Goal: Participate in discussion: Engage in conversation with other users on a specific topic

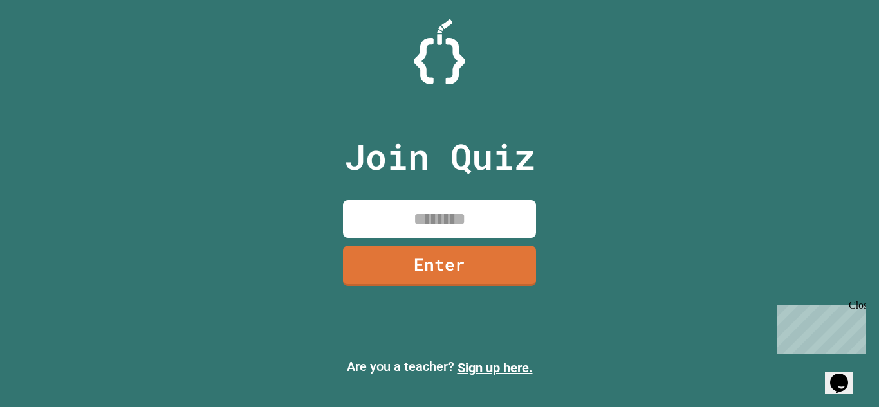
click at [386, 206] on input at bounding box center [439, 219] width 193 height 38
type input "********"
click at [396, 259] on link "Enter" at bounding box center [440, 264] width 192 height 42
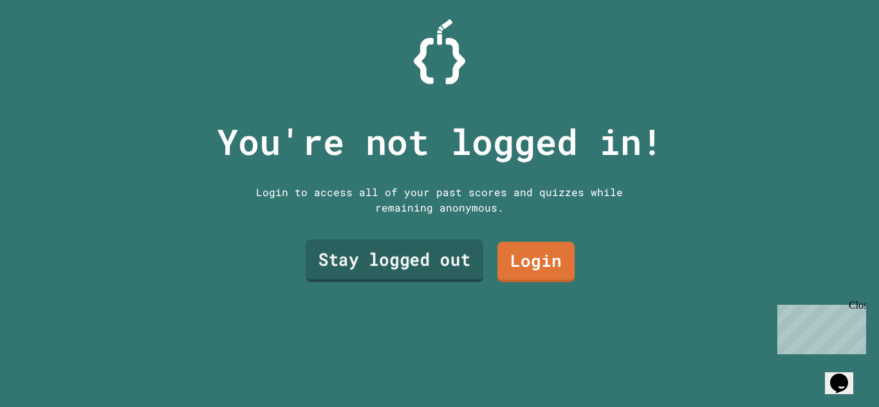
click at [449, 256] on link "Stay logged out" at bounding box center [395, 261] width 178 height 42
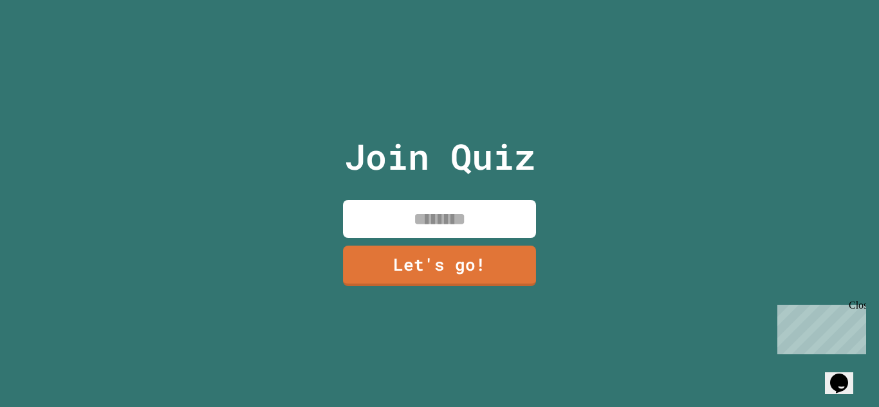
click at [460, 214] on input at bounding box center [439, 219] width 193 height 38
type input "****"
click at [481, 263] on link "Let's go!" at bounding box center [439, 264] width 187 height 42
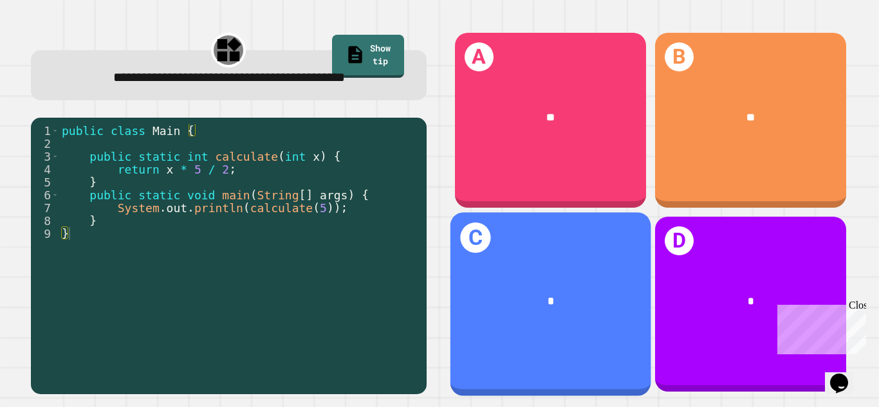
click at [546, 351] on div "C *" at bounding box center [550, 304] width 201 height 184
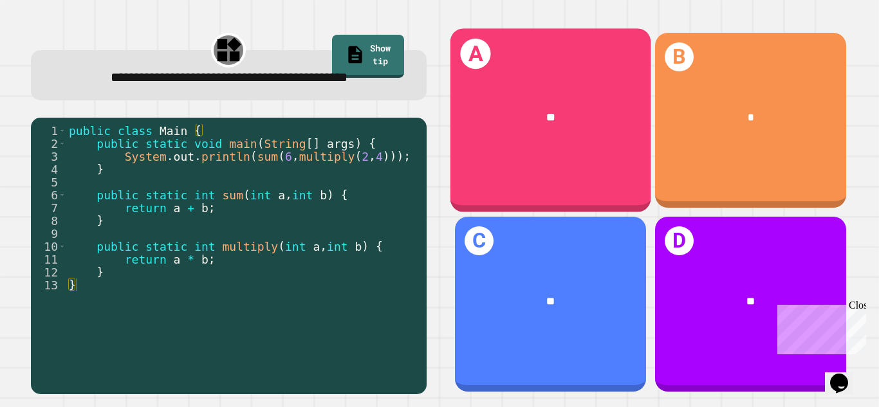
click at [510, 126] on div "**" at bounding box center [550, 116] width 201 height 61
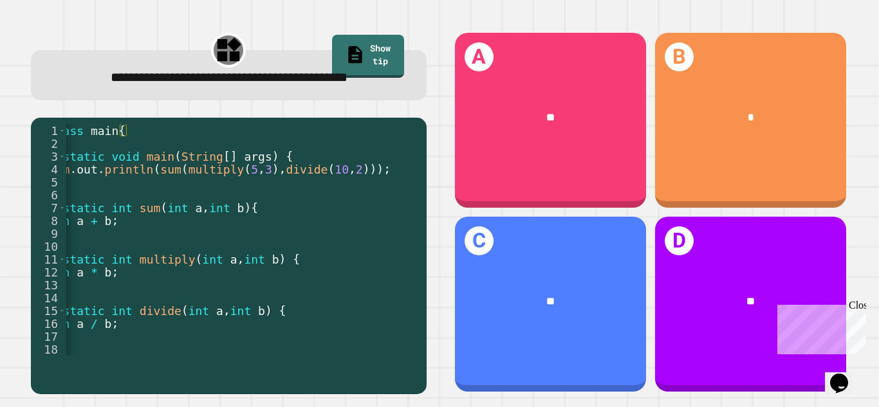
scroll to position [0, 69]
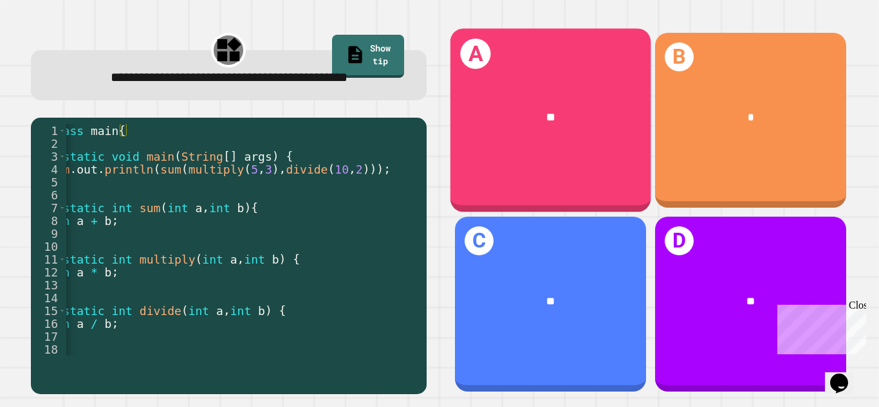
click at [523, 124] on div "**" at bounding box center [551, 117] width 156 height 17
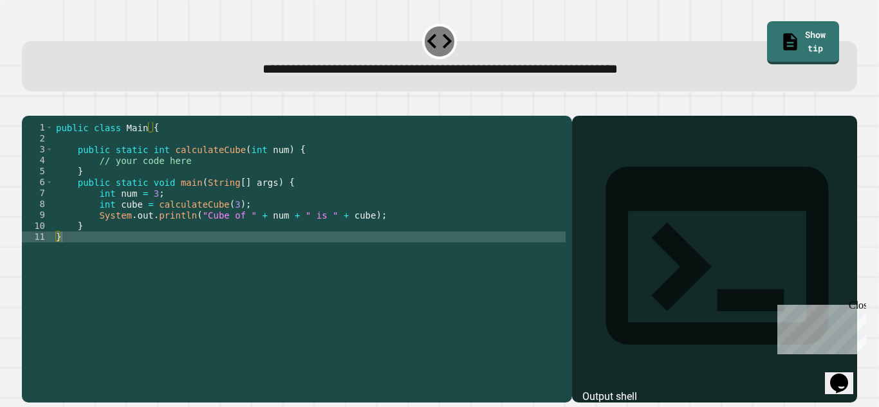
click at [147, 186] on div "public class Main { public static int calculateCube ( int num ) { // your code …" at bounding box center [309, 253] width 512 height 263
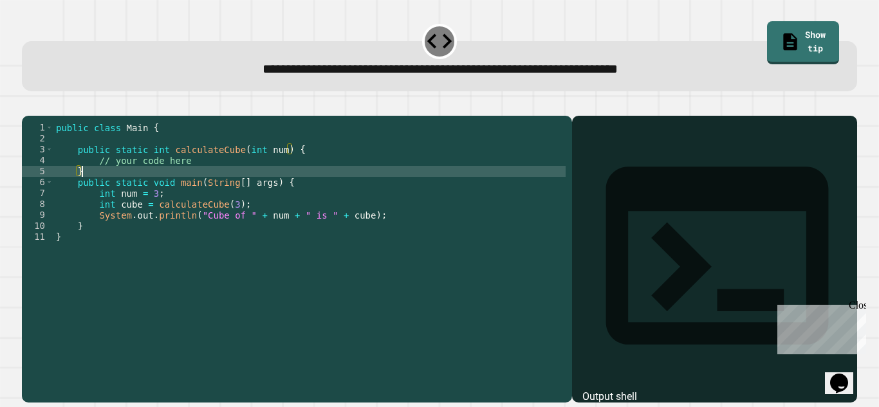
type textarea "*"
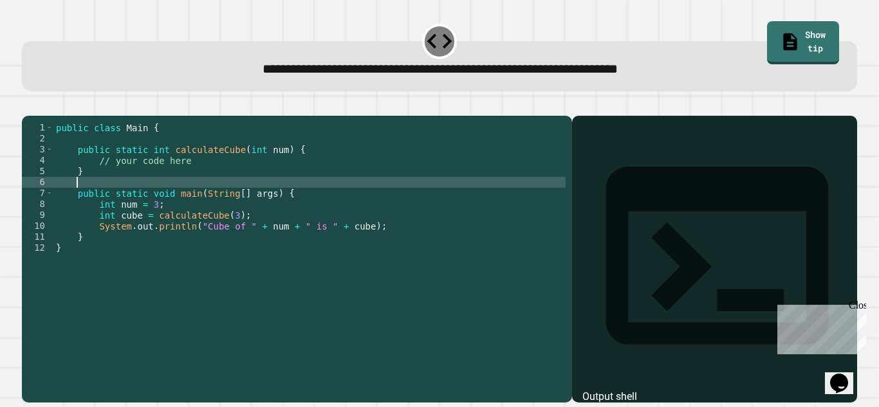
scroll to position [0, 2]
click at [74, 188] on div "public class Main { public static int calculateCube ( int num ) { // your code …" at bounding box center [309, 253] width 512 height 263
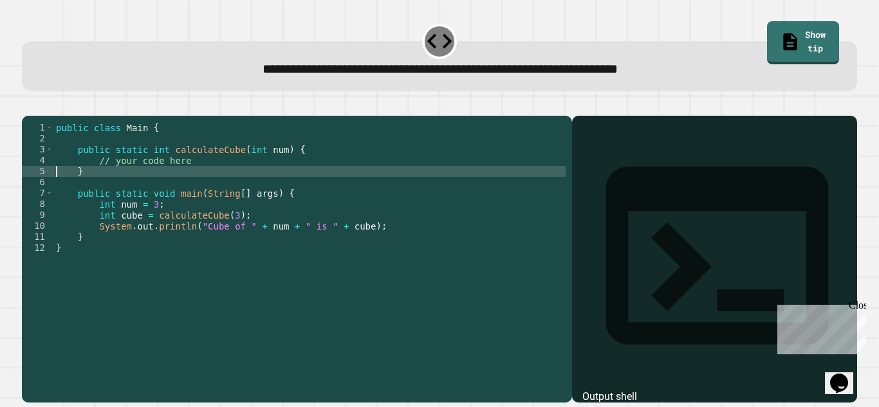
type textarea "*"
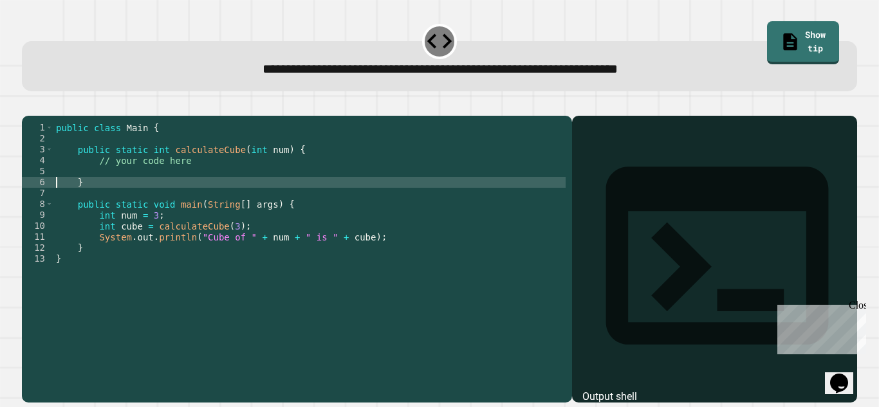
click at [95, 190] on div "public class Main { public static int calculateCube ( int num ) { // your code …" at bounding box center [309, 253] width 512 height 263
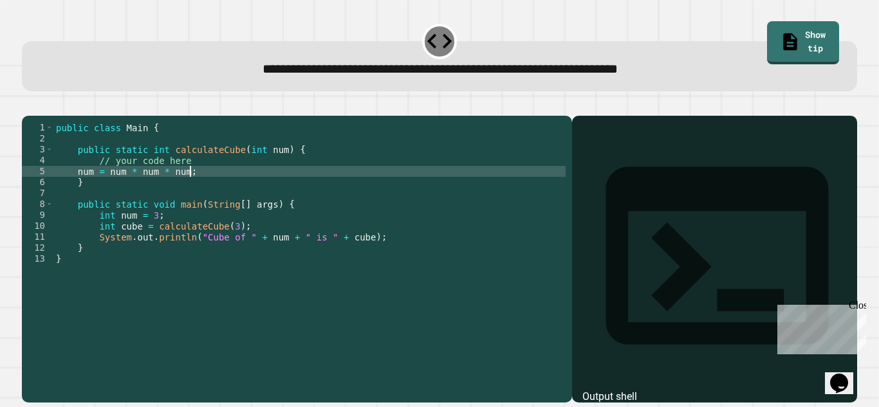
scroll to position [0, 16]
click at [28, 106] on button "button" at bounding box center [28, 106] width 0 height 0
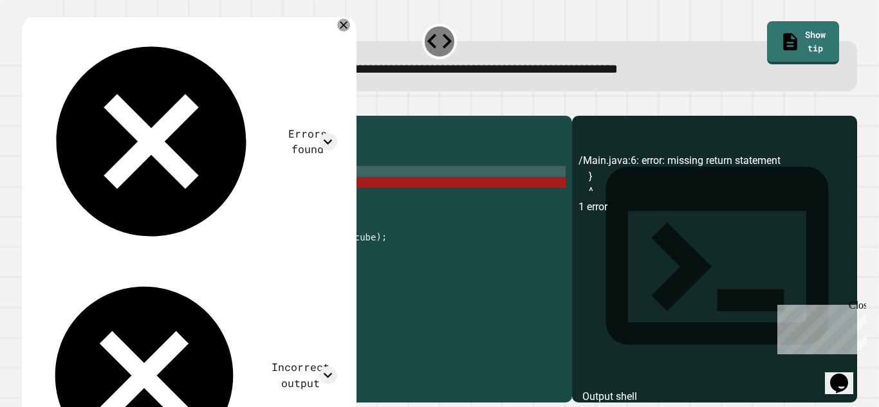
click at [194, 188] on div "public class Main { public static int calculateCube ( int num ) { // your code …" at bounding box center [309, 253] width 512 height 263
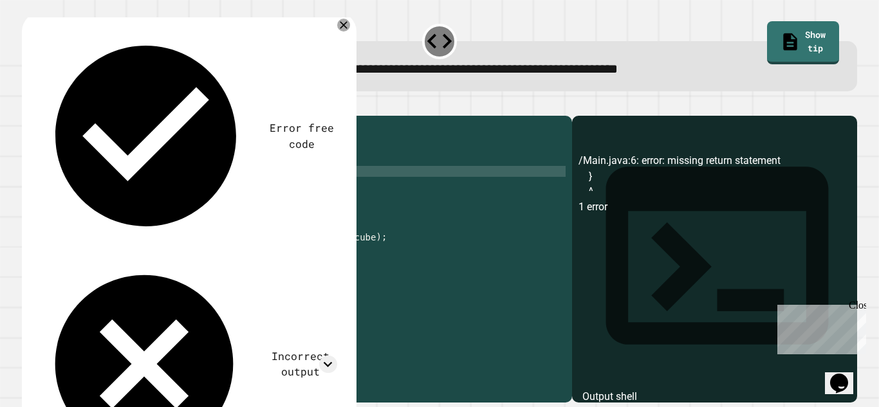
click at [28, 106] on icon "button" at bounding box center [28, 106] width 0 height 0
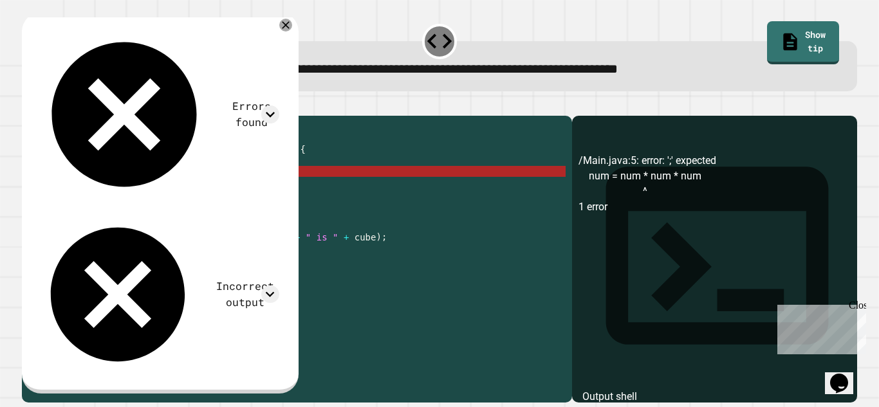
click at [185, 193] on div "public class Main { public static int calculateCube ( int num ) { // your code …" at bounding box center [309, 253] width 512 height 263
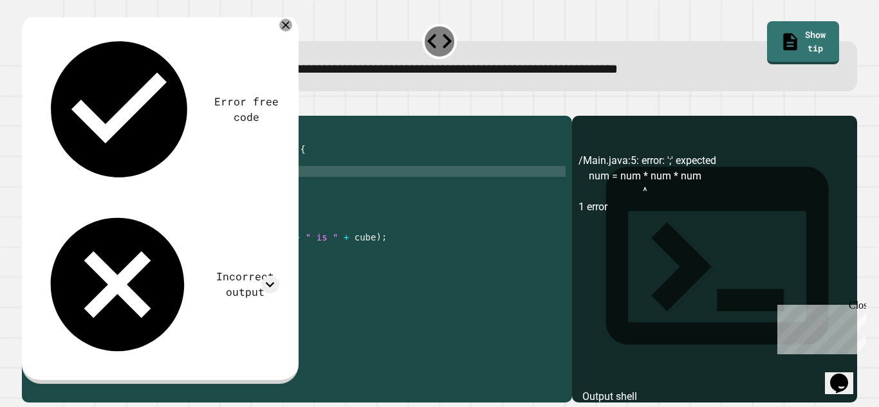
type textarea "**********"
click at [28, 106] on icon "button" at bounding box center [28, 106] width 0 height 0
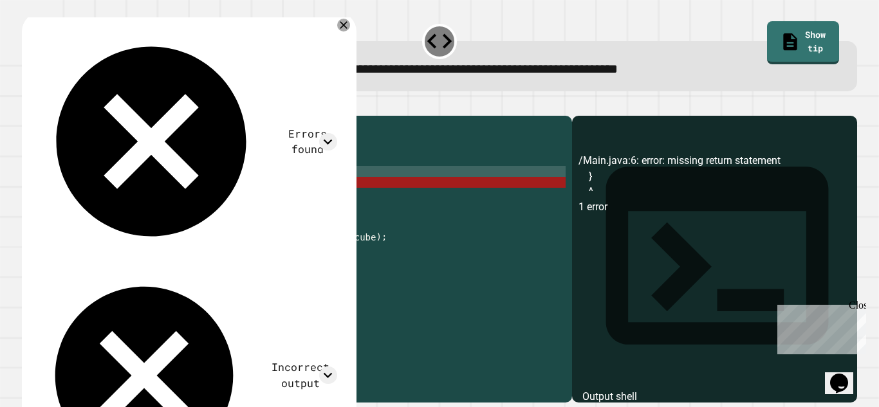
click at [93, 214] on div "public class Main { public static int calculateCube ( int num ) { // your code …" at bounding box center [309, 253] width 512 height 263
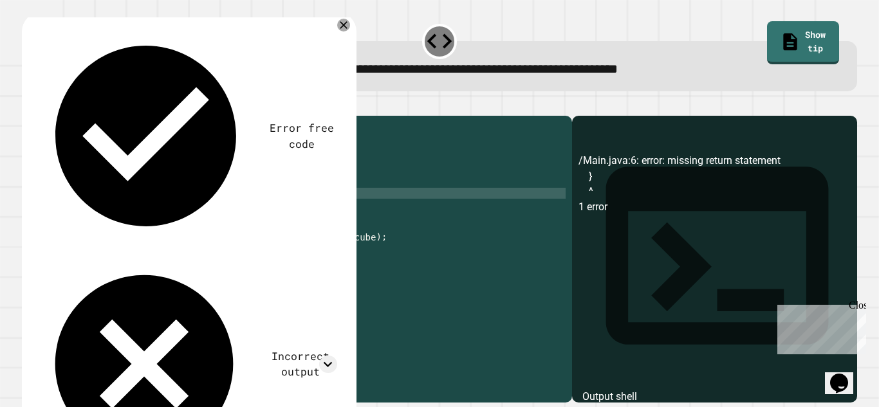
scroll to position [0, 0]
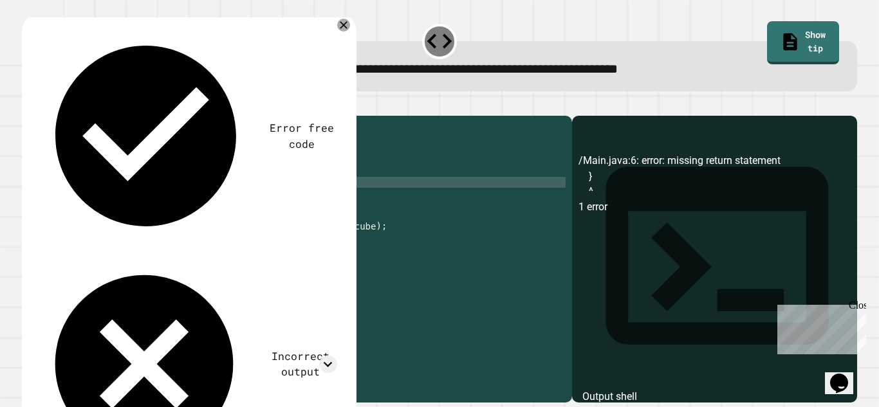
click at [28, 106] on icon "button" at bounding box center [28, 106] width 0 height 0
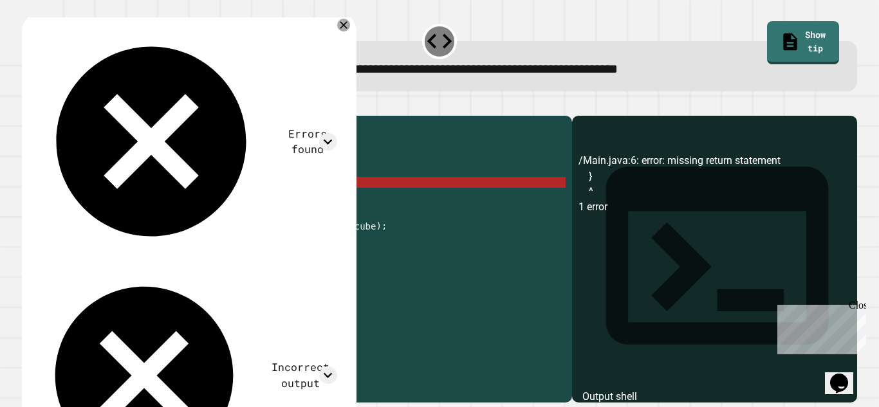
click at [77, 205] on div "public class Main { public static int calculateCube ( int num ) { // your code …" at bounding box center [309, 253] width 512 height 263
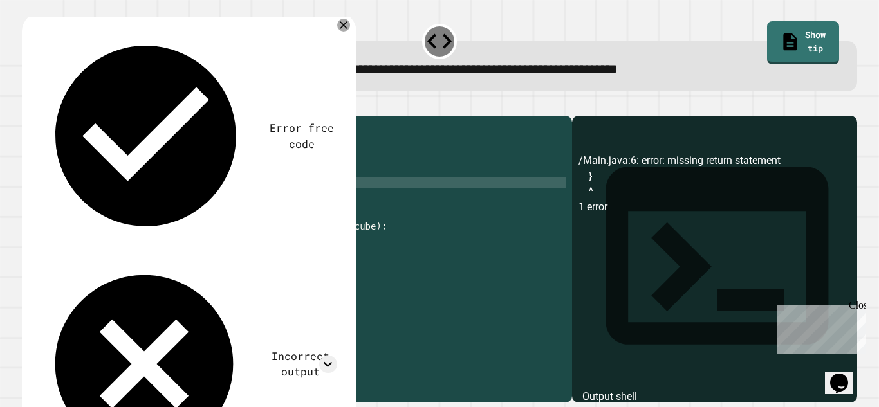
scroll to position [0, 12]
click at [28, 106] on button "button" at bounding box center [28, 106] width 0 height 0
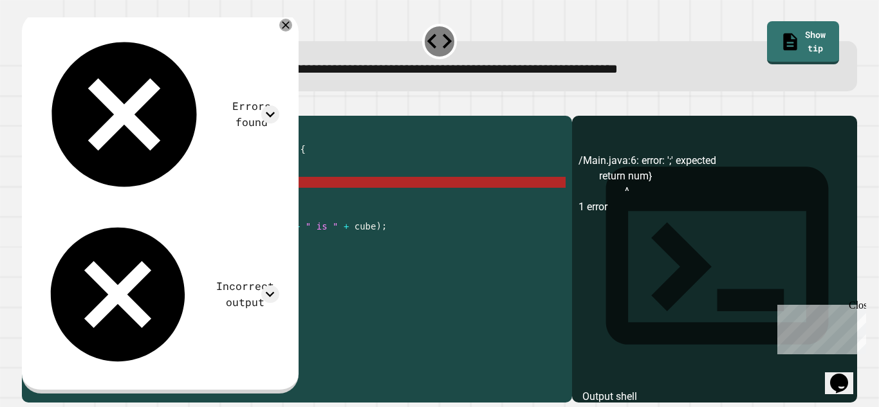
click at [133, 203] on div "public class Main { public static int calculateCube ( int num ) { // your code …" at bounding box center [309, 253] width 512 height 263
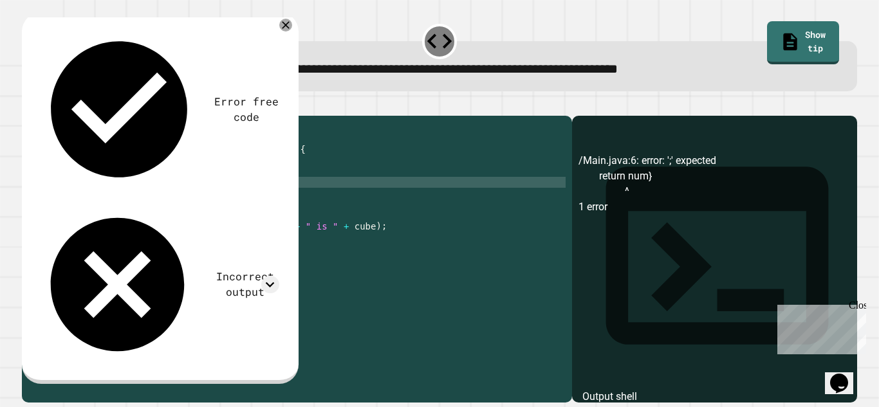
scroll to position [0, 10]
click at [151, 204] on div "public class Main { public static int calculateCube ( int num ) { // your code …" at bounding box center [309, 253] width 512 height 263
type textarea "**********"
click at [28, 106] on icon "button" at bounding box center [28, 106] width 0 height 0
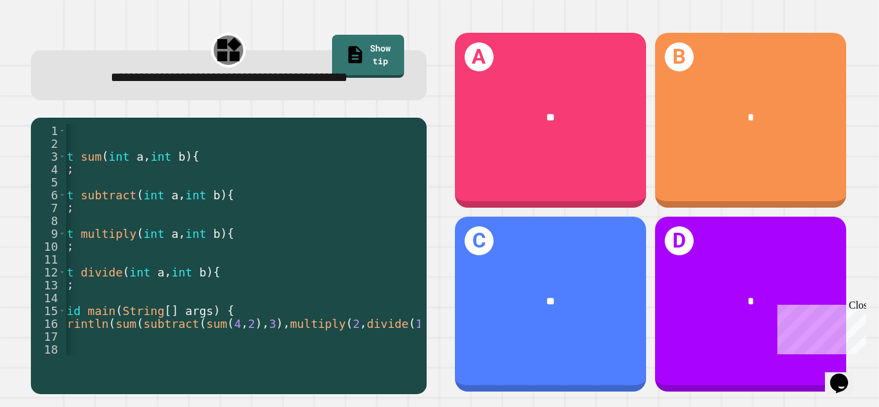
scroll to position [0, 142]
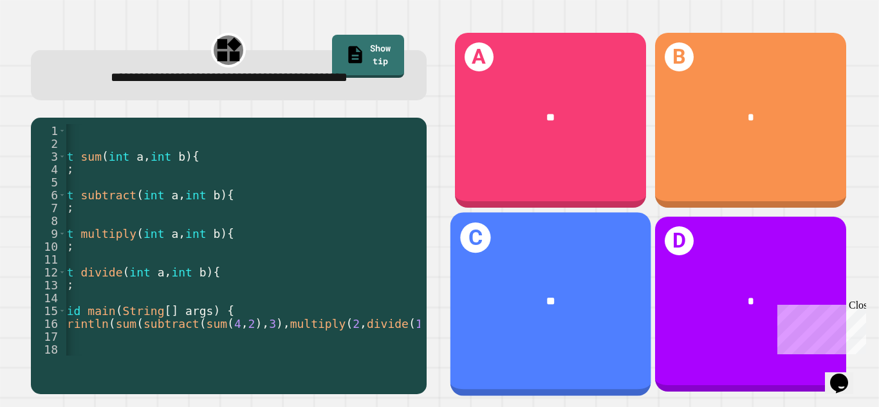
click at [615, 322] on div "**" at bounding box center [550, 300] width 201 height 61
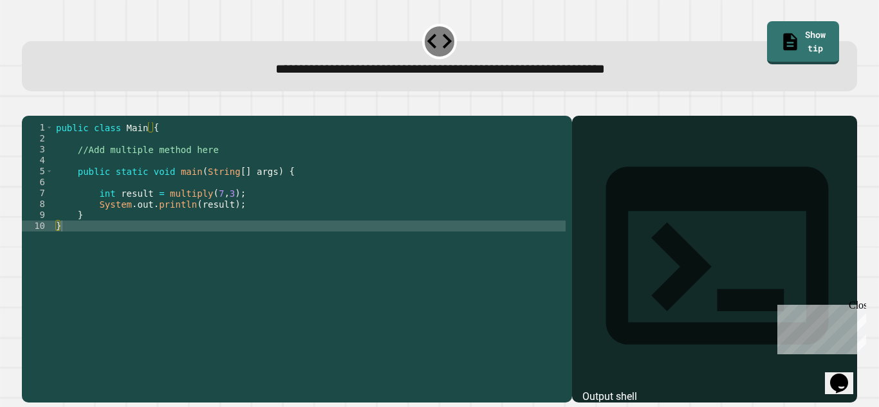
click at [115, 176] on div "public class Main { //Add multiple method here public static void main ( String…" at bounding box center [309, 253] width 512 height 263
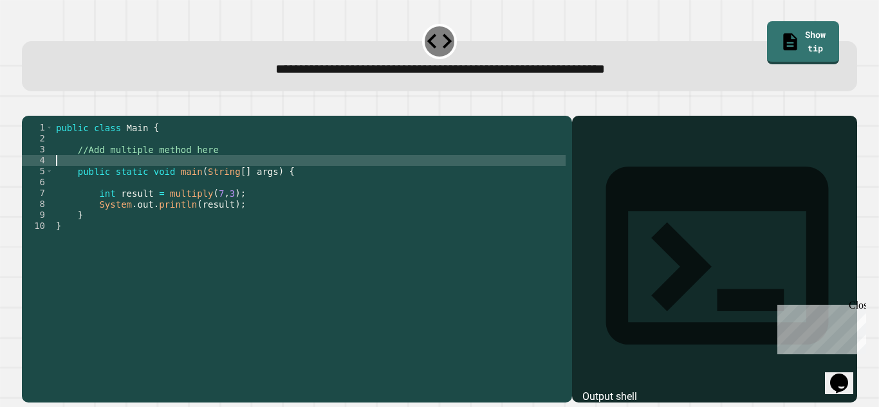
click at [107, 156] on div "public class Main { //Add multiple method here public static void main ( String…" at bounding box center [309, 253] width 512 height 263
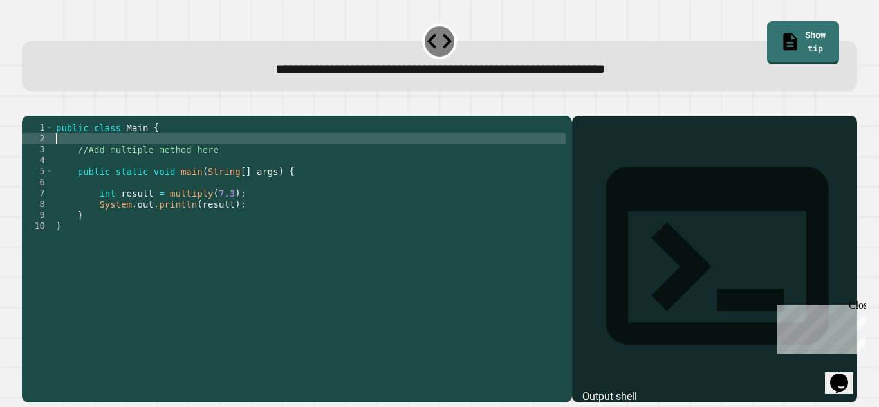
click at [121, 178] on div "public class Main { //Add multiple method here public static void main ( String…" at bounding box center [309, 253] width 512 height 263
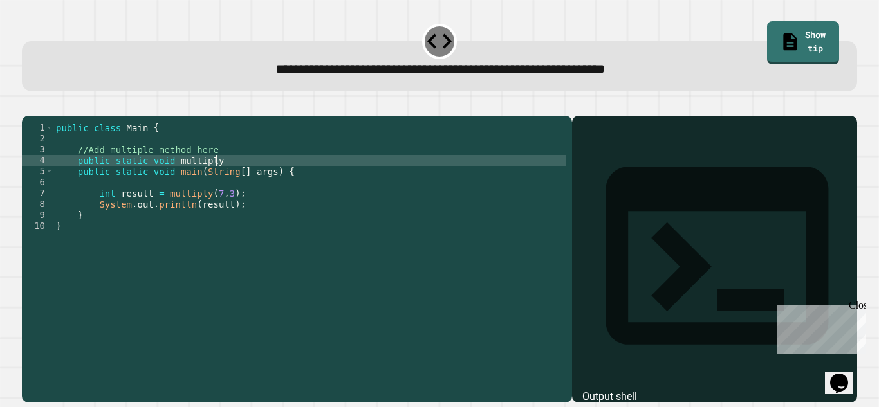
scroll to position [0, 20]
type textarea "**********"
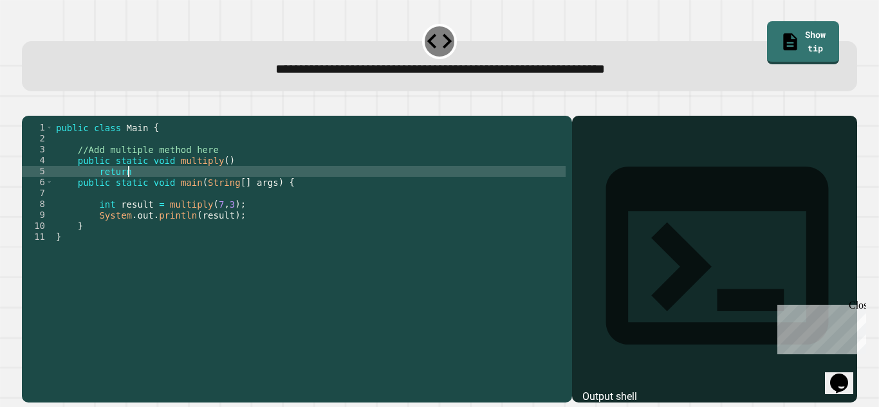
scroll to position [0, 9]
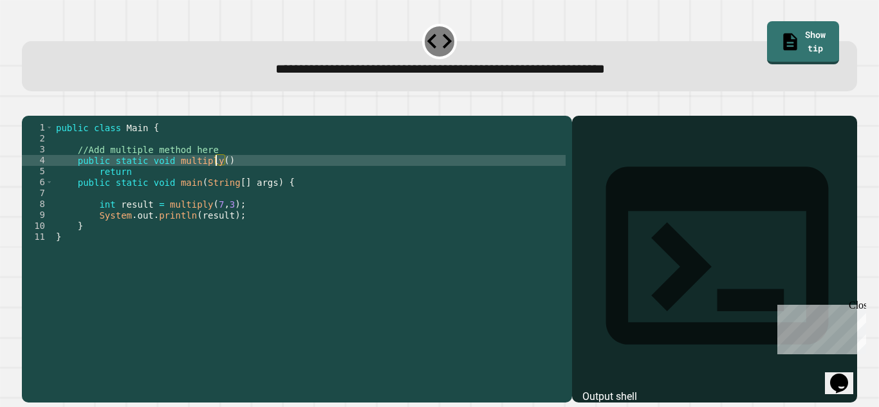
click at [218, 177] on div "public class Main { //Add multiple method here public static void multiply ( ) …" at bounding box center [309, 253] width 512 height 263
click at [222, 179] on div "public class Main { //Add multiple method here public static void multiply ( ) …" at bounding box center [309, 253] width 512 height 263
click at [153, 191] on div "public class Main { //Add multiple method here public static void multiply ( a …" at bounding box center [309, 253] width 512 height 263
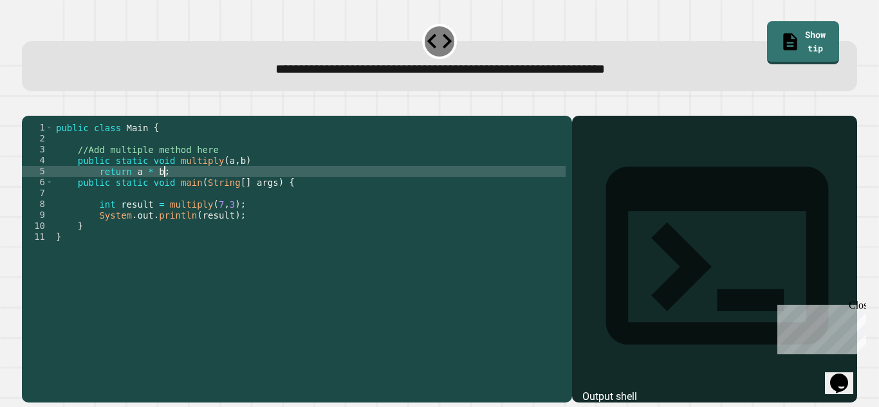
scroll to position [0, 13]
click at [28, 106] on icon "button" at bounding box center [28, 106] width 0 height 0
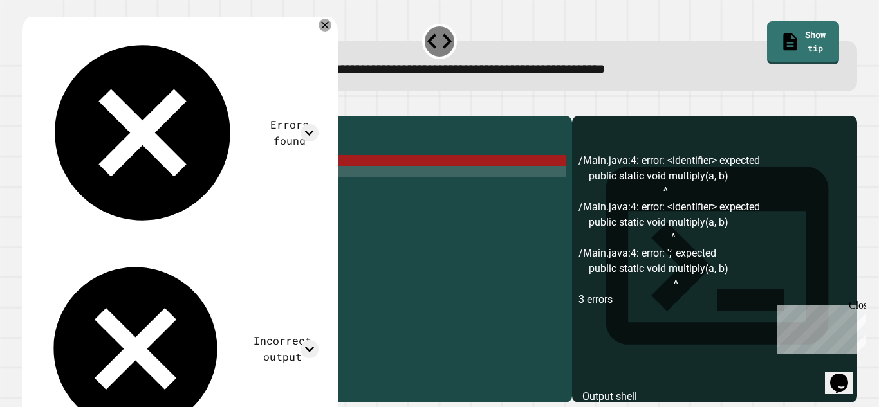
click at [216, 168] on div "public class Main { //Add multiple method here public static void multiply ( a …" at bounding box center [309, 253] width 512 height 263
click at [251, 177] on div "public class Main { //Add multiple method here public static void multiply ( a …" at bounding box center [309, 253] width 512 height 263
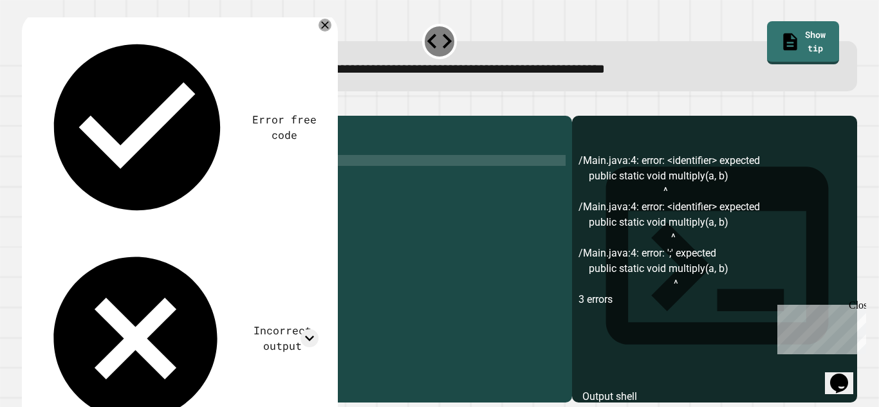
scroll to position [0, 24]
click at [181, 190] on div "public class Main { //Add multiple method here public static void multiply ( a …" at bounding box center [309, 253] width 512 height 263
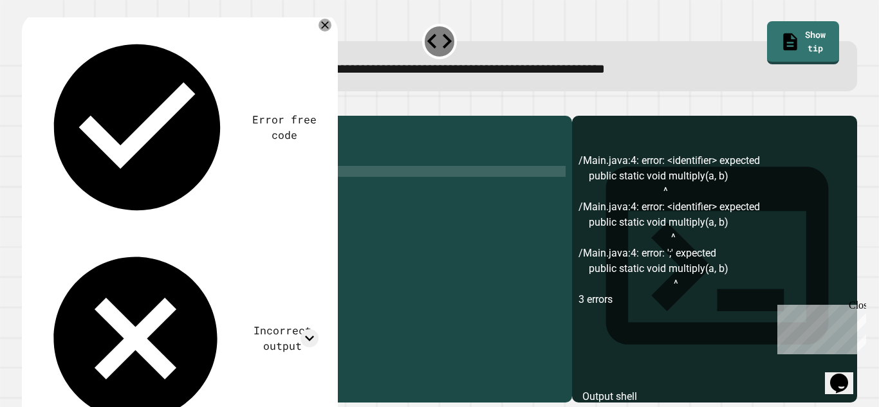
type textarea "**********"
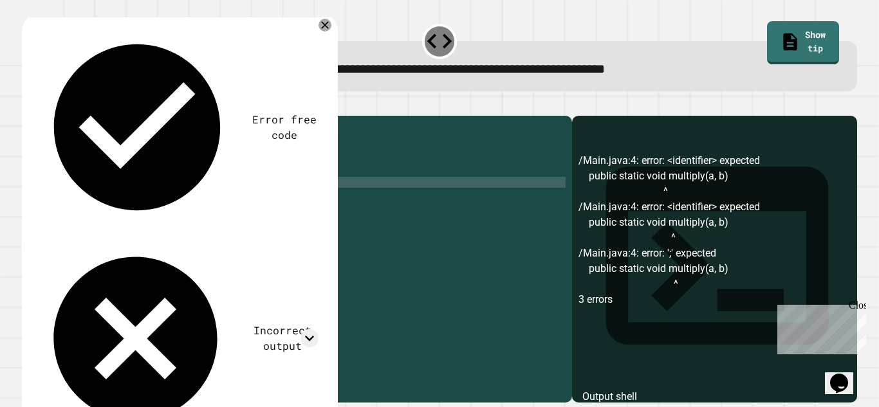
scroll to position [0, 3]
click at [28, 106] on icon "button" at bounding box center [28, 106] width 0 height 0
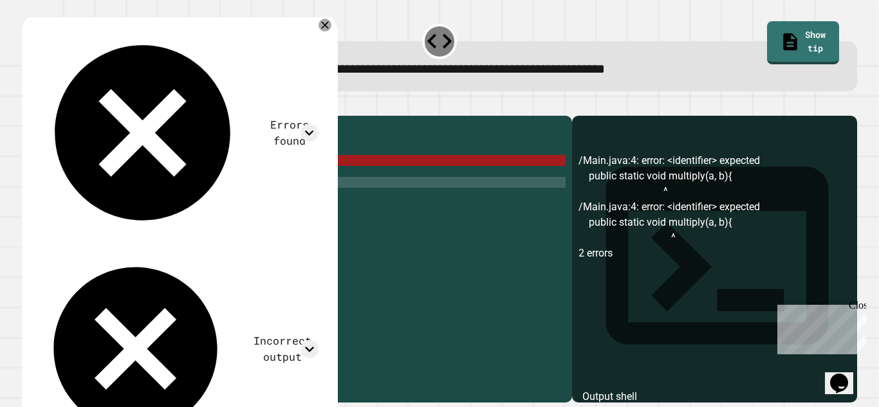
click at [216, 181] on div "public class Main { //Add multiple method here public static void multiply ( a …" at bounding box center [309, 253] width 512 height 263
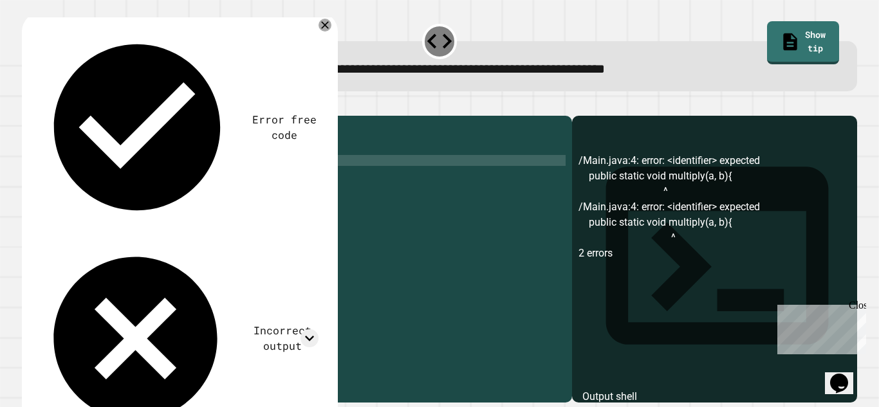
scroll to position [0, 24]
click at [41, 113] on icon "button" at bounding box center [36, 113] width 7 height 9
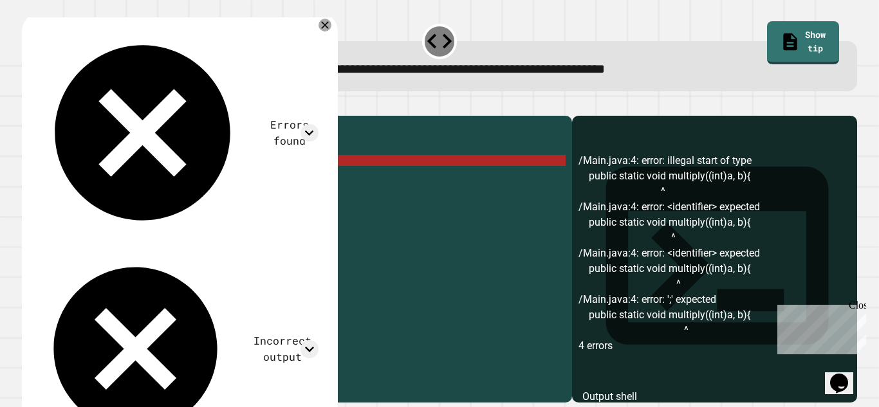
click at [243, 179] on div "public class Main { //Add multiple method here public static void multiply (( i…" at bounding box center [309, 253] width 512 height 263
click at [244, 180] on div "public class Main { //Add multiple method here public static void multiply (( i…" at bounding box center [309, 253] width 512 height 263
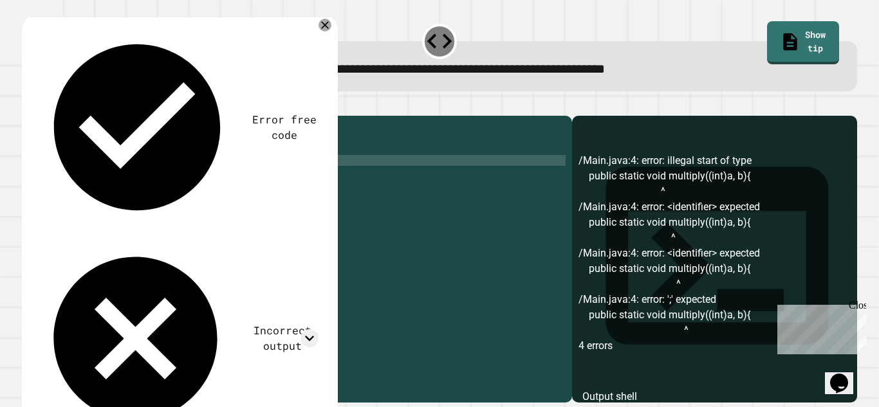
click at [216, 181] on div "public class Main { //Add multiple method here public static void multiply ( a …" at bounding box center [309, 253] width 512 height 263
click at [133, 193] on div "public class Main { //Add multiple method here public static void multiply ( a …" at bounding box center [309, 253] width 512 height 263
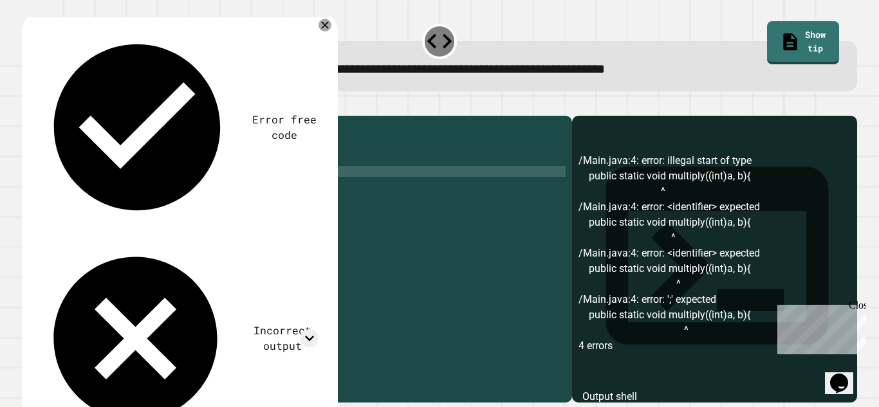
scroll to position [0, 14]
click at [200, 189] on div "public class Main { //Add multiple method here public static void multiply ( a …" at bounding box center [309, 253] width 512 height 263
click at [28, 106] on button "button" at bounding box center [28, 106] width 0 height 0
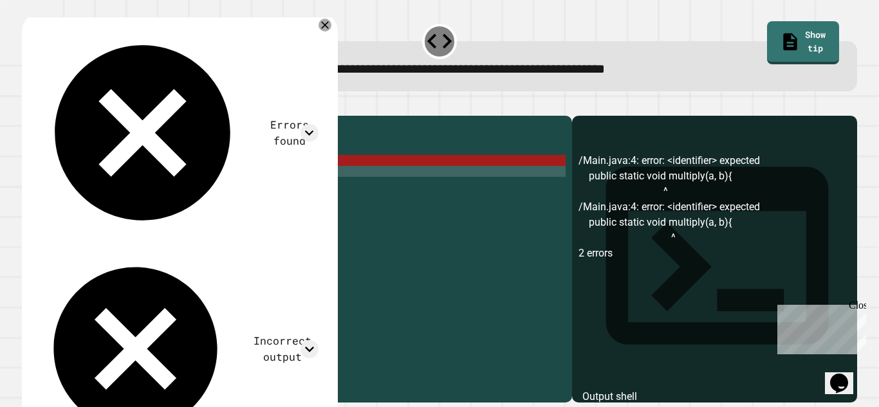
click at [187, 229] on div "public class Main { //Add multiple method here public static void multiply ( a …" at bounding box center [309, 253] width 512 height 263
click at [187, 230] on div "public class Main { //Add multiple method here public static void multiply ( a …" at bounding box center [309, 242] width 512 height 241
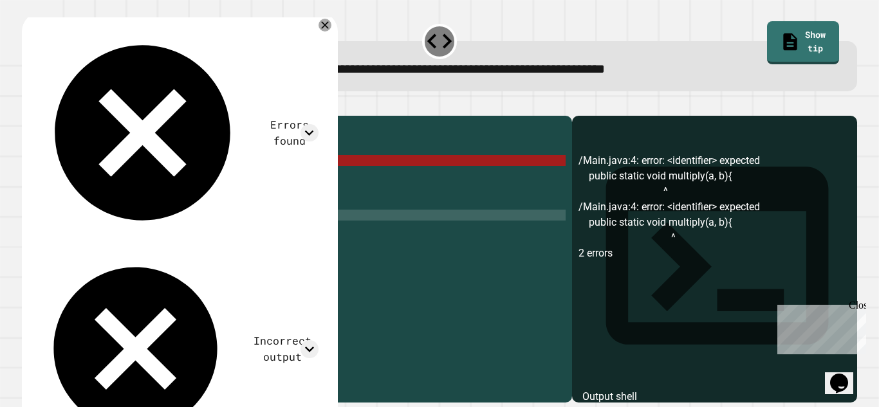
click at [187, 230] on div "public class Main { //Add multiple method here public static void multiply ( a …" at bounding box center [309, 253] width 512 height 263
click at [224, 182] on div "public class Main { //Add multiple method here public static void multiply ( a …" at bounding box center [309, 253] width 512 height 263
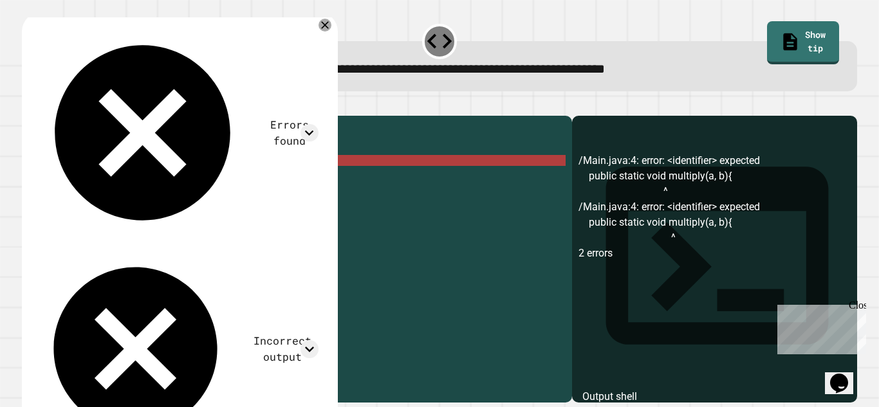
click at [173, 181] on div "public class Main { //Add multiple method here public static void multiply ( a …" at bounding box center [309, 253] width 512 height 263
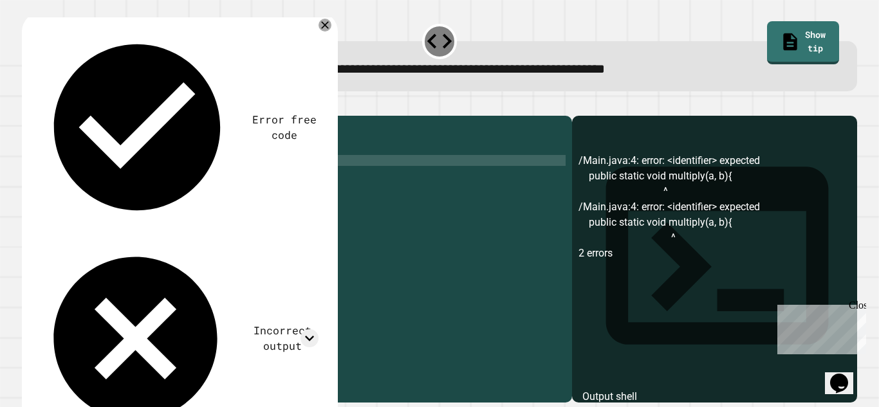
scroll to position [0, 12]
type textarea "**********"
click at [28, 106] on icon "button" at bounding box center [28, 106] width 0 height 0
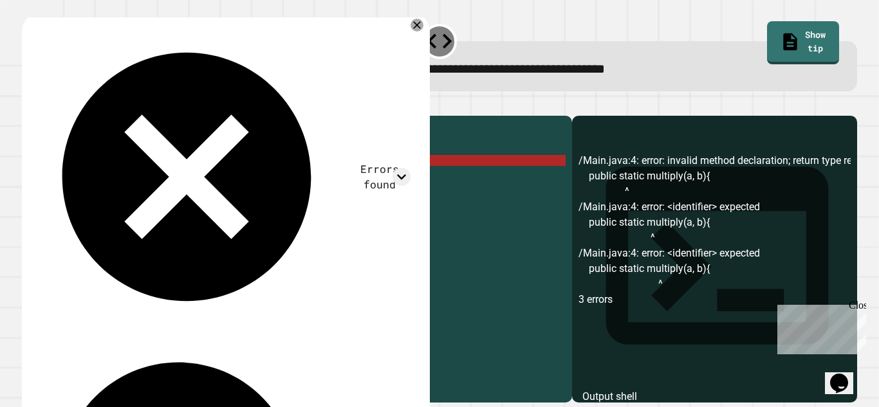
click at [140, 181] on div "public class Main { //Add multiple method here public static multiply ( a , b )…" at bounding box center [309, 253] width 512 height 263
